Goal: Task Accomplishment & Management: Use online tool/utility

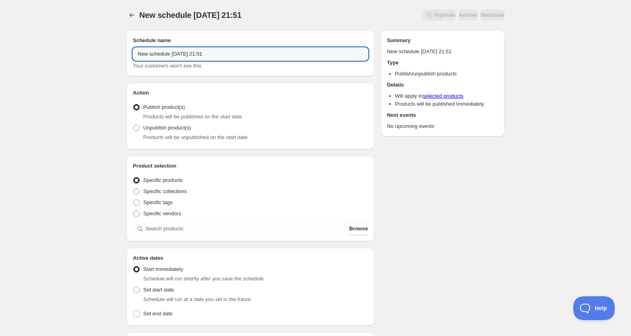
drag, startPoint x: 223, startPoint y: 55, endPoint x: 96, endPoint y: 53, distance: 126.9
click at [96, 53] on div "New schedule [DATE] 21:51. This page is ready New schedule [DATE] 21:51 Duplica…" at bounding box center [315, 303] width 631 height 606
paste input "(Goods - Calendar) [PERSON_NAME] Calendar [DATE]- [DATE] (with animate Overseas…"
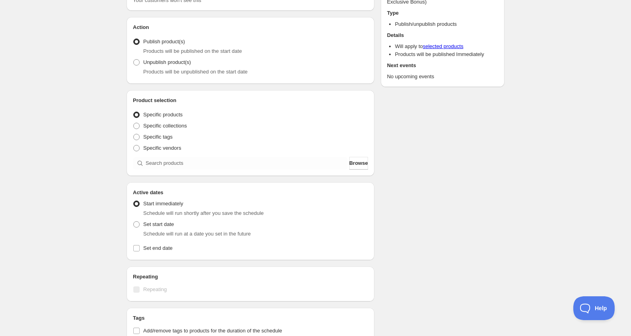
scroll to position [119, 0]
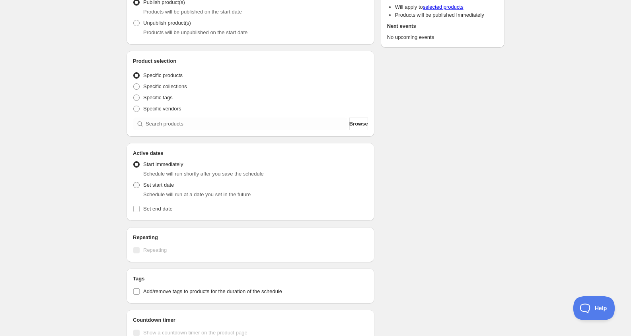
type input "(Goods - Calendar) [PERSON_NAME] Calendar [DATE]- [DATE] (with animate Overseas…"
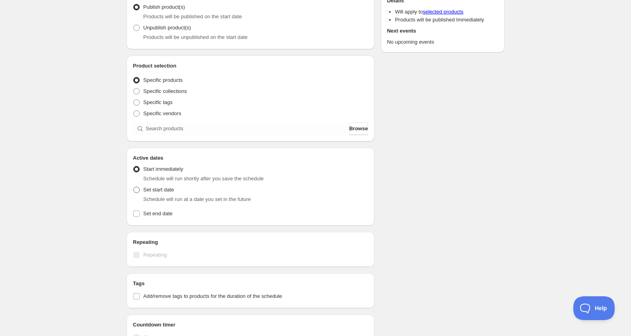
click at [171, 187] on span "Set start date" at bounding box center [158, 190] width 31 height 6
click at [134, 187] on input "Set start date" at bounding box center [133, 187] width 0 height 0
radio input "true"
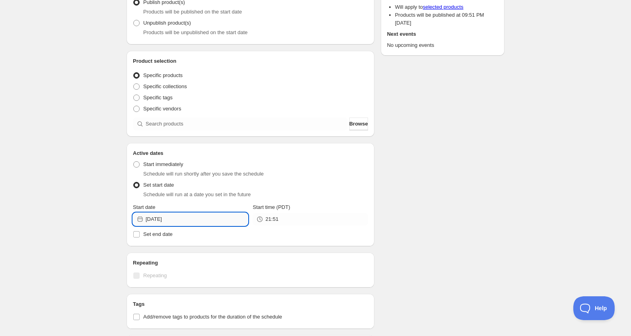
click at [163, 220] on input "[DATE]" at bounding box center [197, 219] width 102 height 13
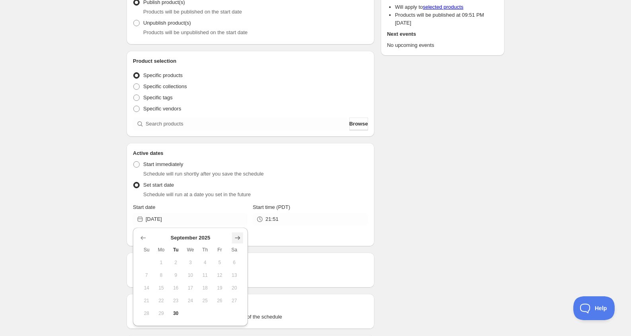
click at [239, 238] on icon "Show next month, October 2025" at bounding box center [237, 238] width 5 height 4
click at [161, 276] on span "6" at bounding box center [161, 275] width 8 height 6
type input "[DATE]"
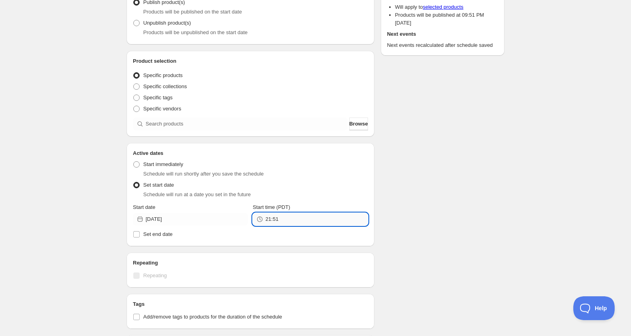
click at [301, 220] on input "21:51" at bounding box center [316, 219] width 102 height 13
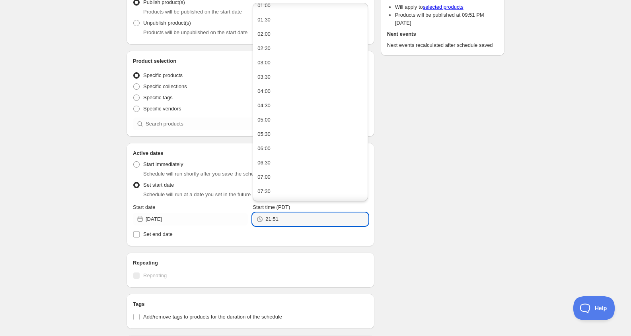
scroll to position [80, 0]
click at [294, 160] on button "08:00" at bounding box center [310, 161] width 110 height 13
type input "08:00"
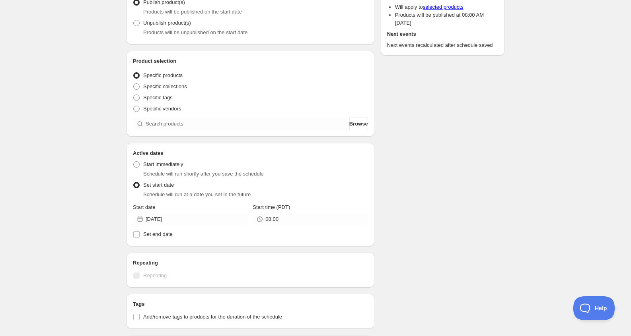
click at [387, 144] on div "Schedule name (Goods - Calendar) [PERSON_NAME] Calendar [DATE]- [DATE] (with an…" at bounding box center [312, 215] width 384 height 592
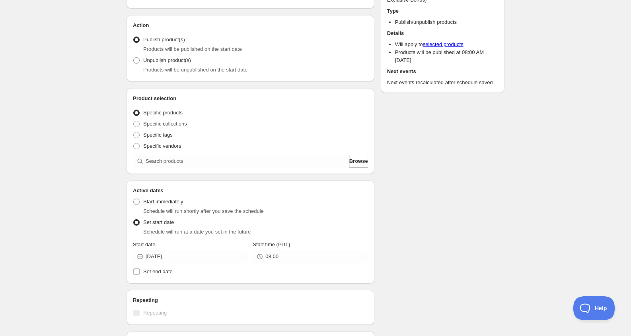
scroll to position [159, 0]
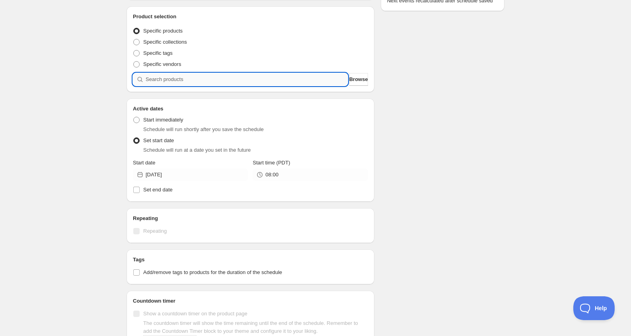
click at [180, 77] on input "search" at bounding box center [247, 79] width 202 height 13
paste input "(Goods - Calendar) [PERSON_NAME] Calendar [DATE]- [DATE] (with animate Overseas…"
type input "(Goods - Calendar) [PERSON_NAME] Calendar [DATE]- [DATE] (with animate Overseas…"
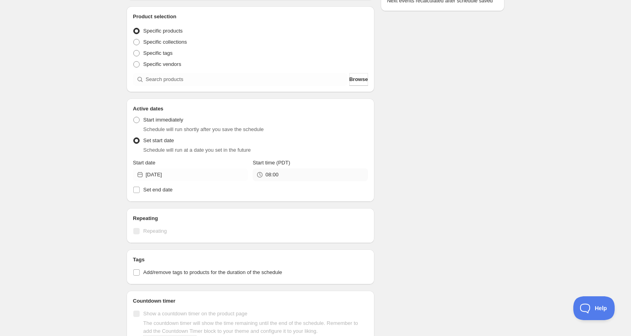
scroll to position [304, 0]
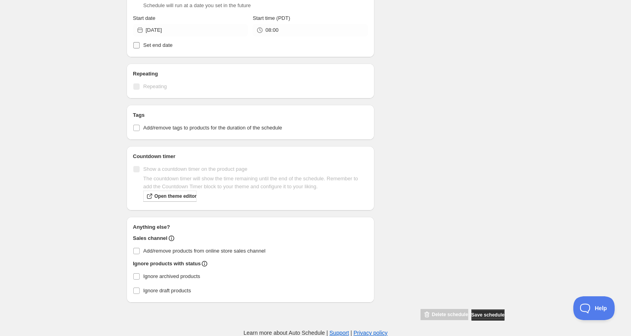
click at [171, 45] on span "Set end date" at bounding box center [157, 45] width 29 height 6
click at [140, 45] on input "Set end date" at bounding box center [136, 45] width 6 height 6
checkbox input "true"
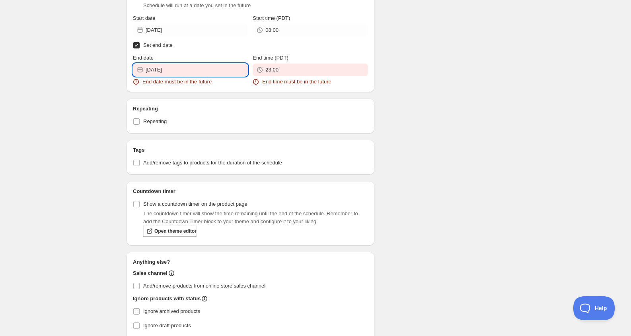
click at [182, 71] on input "[DATE]" at bounding box center [197, 70] width 102 height 13
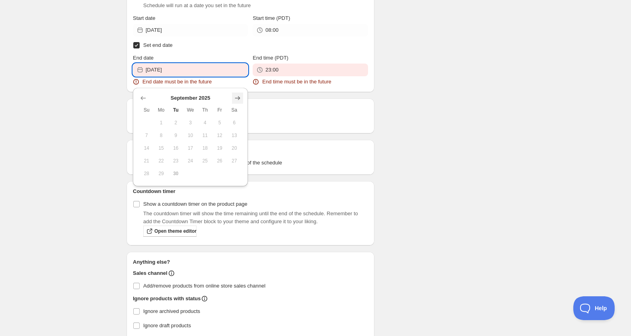
click at [238, 99] on icon "Show next month, October 2025" at bounding box center [237, 98] width 8 height 8
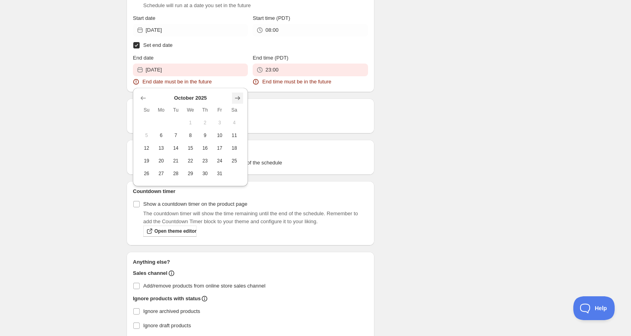
click at [238, 96] on icon "Show next month, November 2025" at bounding box center [237, 98] width 8 height 8
click at [192, 150] on span "12" at bounding box center [190, 148] width 8 height 6
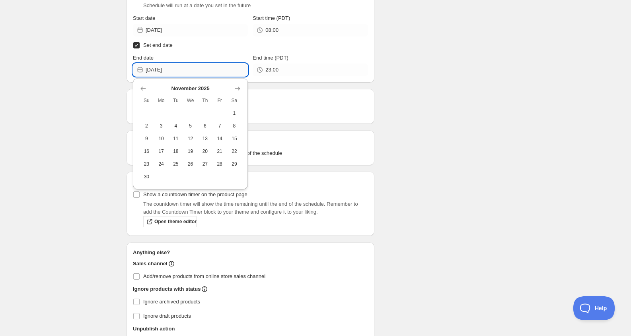
drag, startPoint x: 209, startPoint y: 71, endPoint x: 159, endPoint y: 72, distance: 49.7
click at [159, 72] on input "[DATE]" at bounding box center [197, 70] width 102 height 13
click at [204, 141] on span "13" at bounding box center [205, 139] width 8 height 6
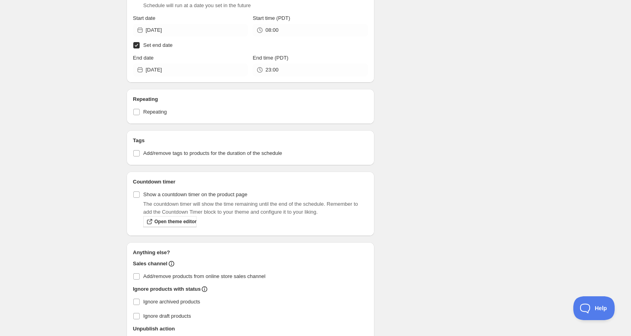
type input "[DATE]"
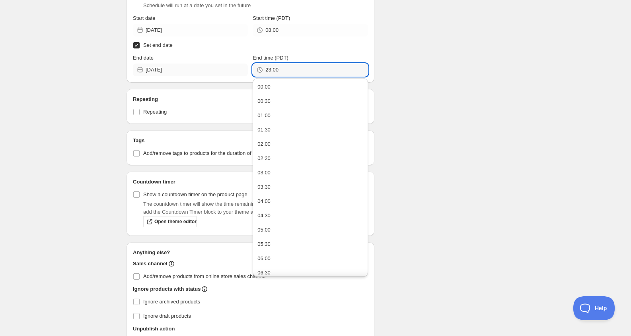
drag, startPoint x: 290, startPoint y: 69, endPoint x: 211, endPoint y: 67, distance: 79.2
click at [211, 68] on div "End date [DATE] End time (PDT) 23:00" at bounding box center [250, 65] width 235 height 22
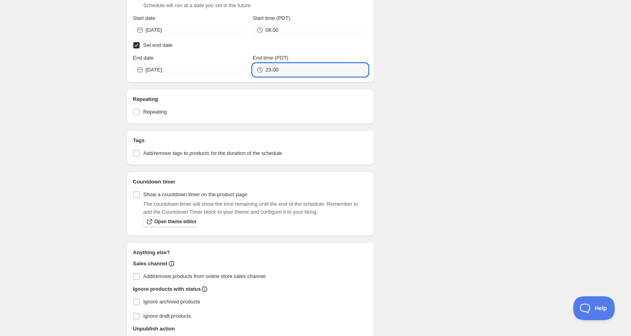
click at [455, 76] on div "Schedule name (Goods - Calendar) [PERSON_NAME] Calendar [DATE]- [DATE] (with an…" at bounding box center [312, 57] width 384 height 655
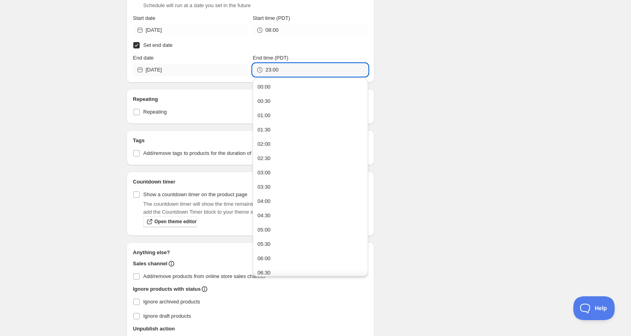
drag, startPoint x: 273, startPoint y: 68, endPoint x: 184, endPoint y: 67, distance: 89.1
click at [184, 67] on div "End date [DATE] End time (PDT) 23:00" at bounding box center [250, 65] width 235 height 22
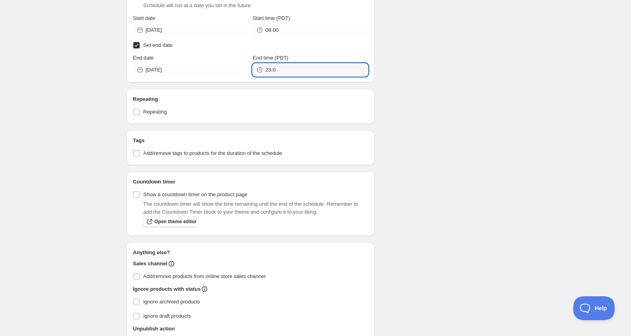
type input "23:00"
click at [445, 123] on div "Schedule name (Goods - Calendar) [PERSON_NAME] Calendar [DATE]- [DATE] (with an…" at bounding box center [312, 57] width 384 height 655
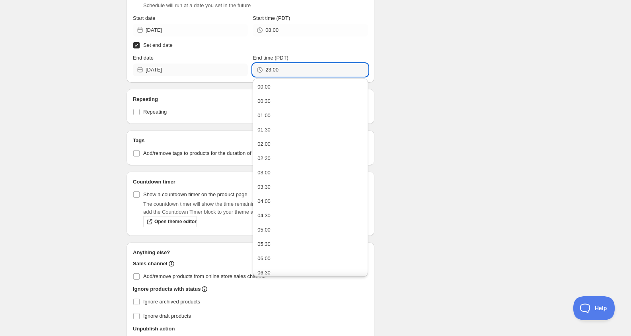
drag, startPoint x: 270, startPoint y: 72, endPoint x: 235, endPoint y: 72, distance: 34.6
click at [235, 72] on div "End date [DATE] End time (PDT) 23:00" at bounding box center [250, 65] width 235 height 22
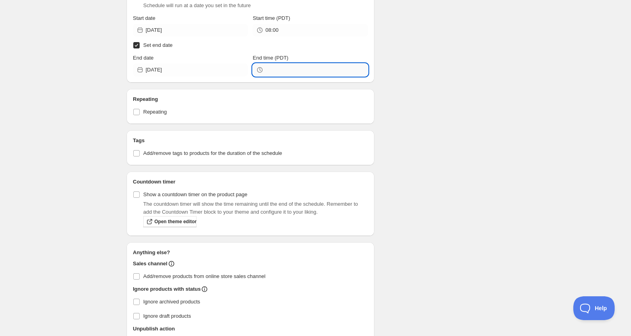
click at [279, 72] on input "End time (PDT)" at bounding box center [316, 70] width 102 height 13
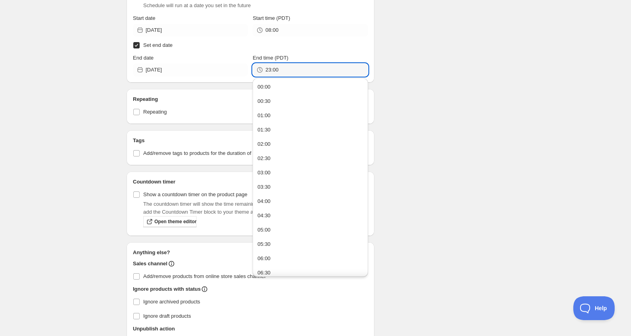
click at [277, 87] on div "00:00 00:30 01:00 01:30 02:00 02:30 03:00 03:30 04:00 04:30 05:00 05:30 06:00 0…" at bounding box center [310, 176] width 115 height 201
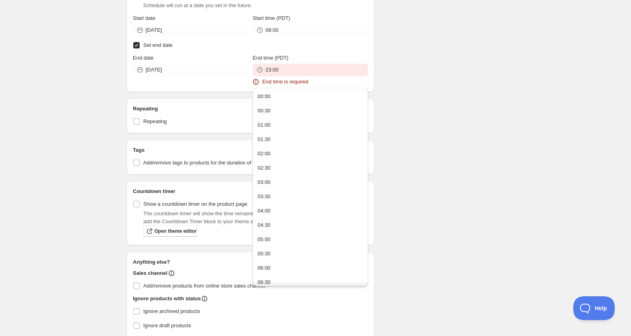
click at [420, 87] on div "Schedule name (Goods - Calendar) [PERSON_NAME] Calendar [DATE]- [DATE] (with an…" at bounding box center [312, 62] width 384 height 665
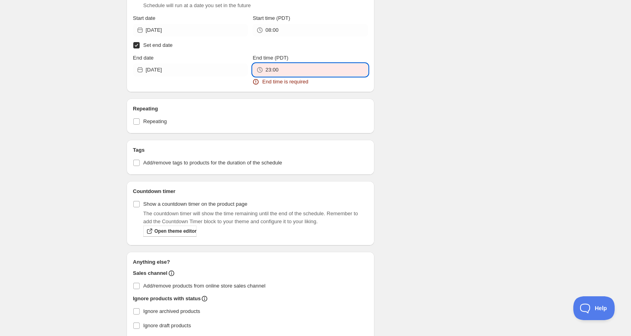
click at [294, 75] on input "23:00" at bounding box center [316, 70] width 102 height 13
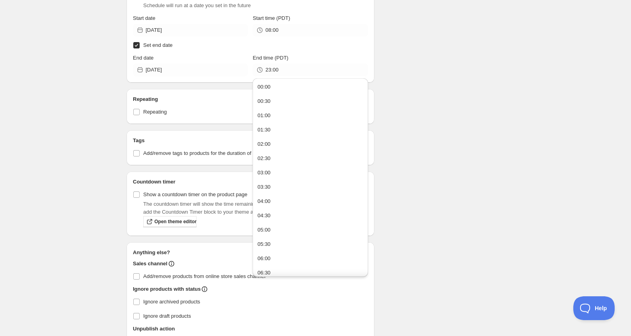
click at [430, 87] on div "Schedule name (Goods - Calendar) [PERSON_NAME] Calendar [DATE]- [DATE] (with an…" at bounding box center [312, 57] width 384 height 655
click at [313, 74] on input "23:00" at bounding box center [316, 70] width 102 height 13
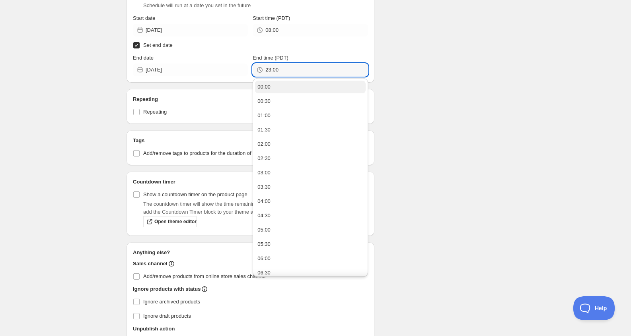
click at [304, 88] on button "00:00" at bounding box center [310, 87] width 110 height 13
type input "00:00"
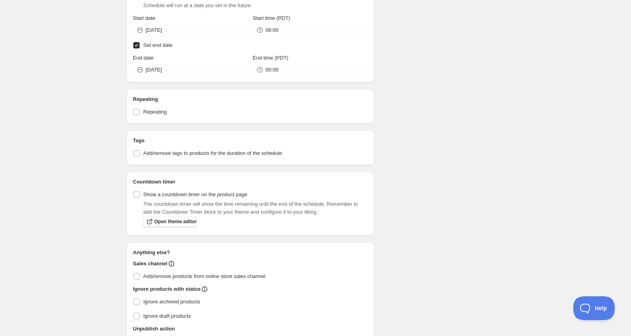
click at [426, 86] on div "Schedule name (Goods - Calendar) [PERSON_NAME] Calendar [DATE]- [DATE] (with an…" at bounding box center [312, 57] width 384 height 655
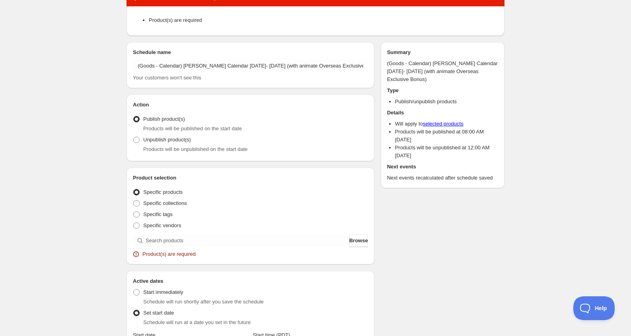
scroll to position [119, 0]
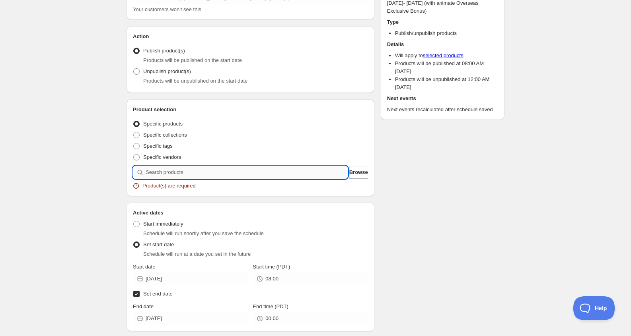
click at [224, 169] on input "search" at bounding box center [247, 172] width 202 height 13
paste input "(Goods - Calendar) [PERSON_NAME] Calendar [DATE]- [DATE] (with animate Overseas…"
type input "(Goods - Calendar) [PERSON_NAME] Calendar [DATE]- [DATE] (with animate Overseas…"
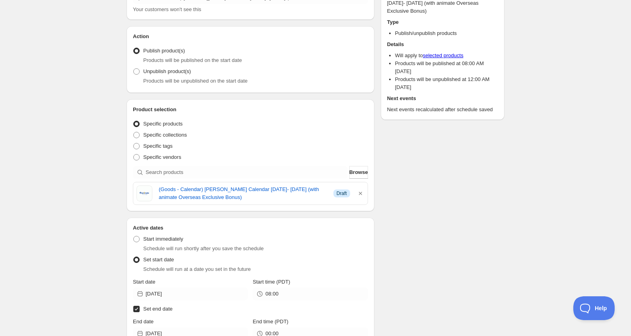
click at [447, 255] on div "There were some issues with your form submission Product(s) are required Schedu…" at bounding box center [312, 281] width 384 height 735
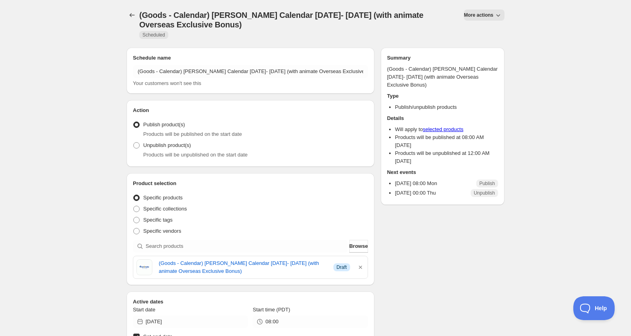
drag, startPoint x: 12, startPoint y: 33, endPoint x: 8, endPoint y: 8, distance: 25.0
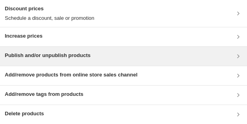
click at [103, 56] on div "Publish and/or unpublish products" at bounding box center [123, 57] width 237 height 10
